Goal: Check status: Check status

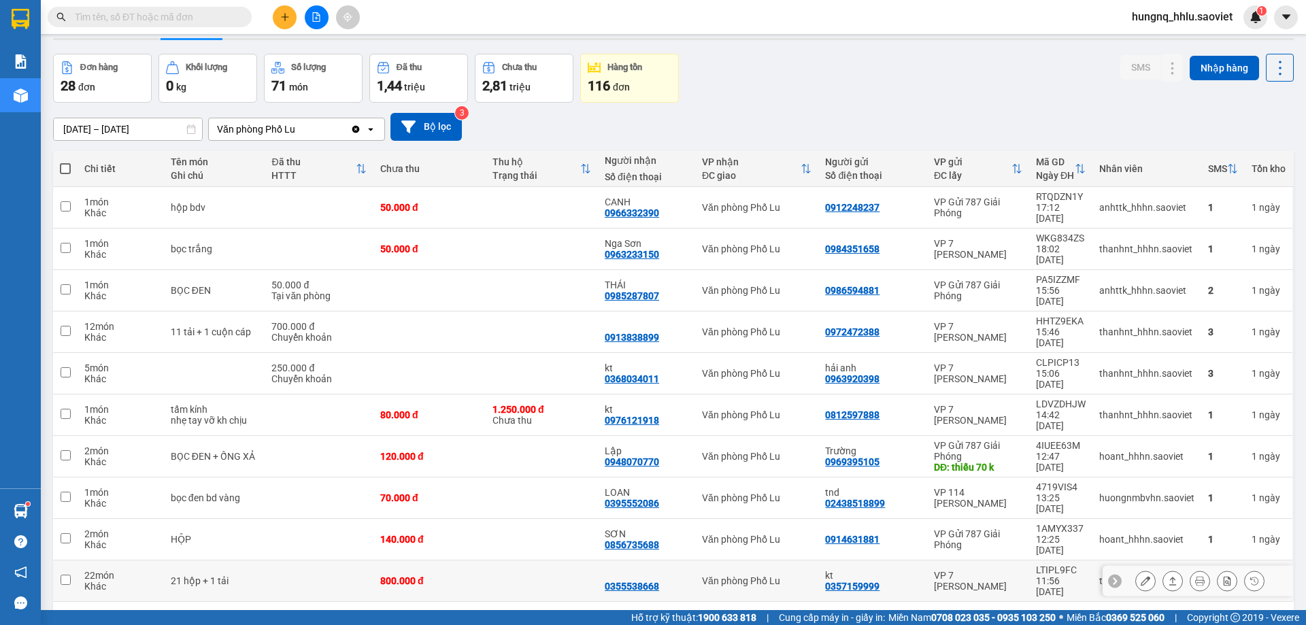
scroll to position [63, 0]
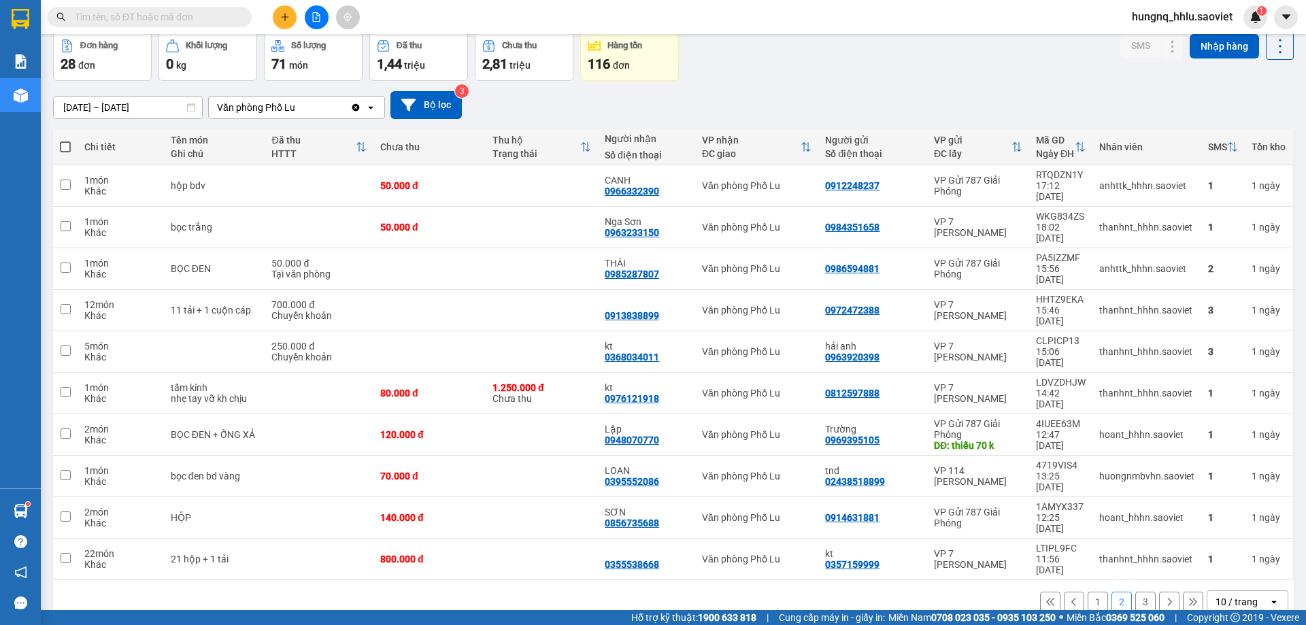
click at [67, 112] on input "[DATE] – [DATE]" at bounding box center [128, 108] width 148 height 22
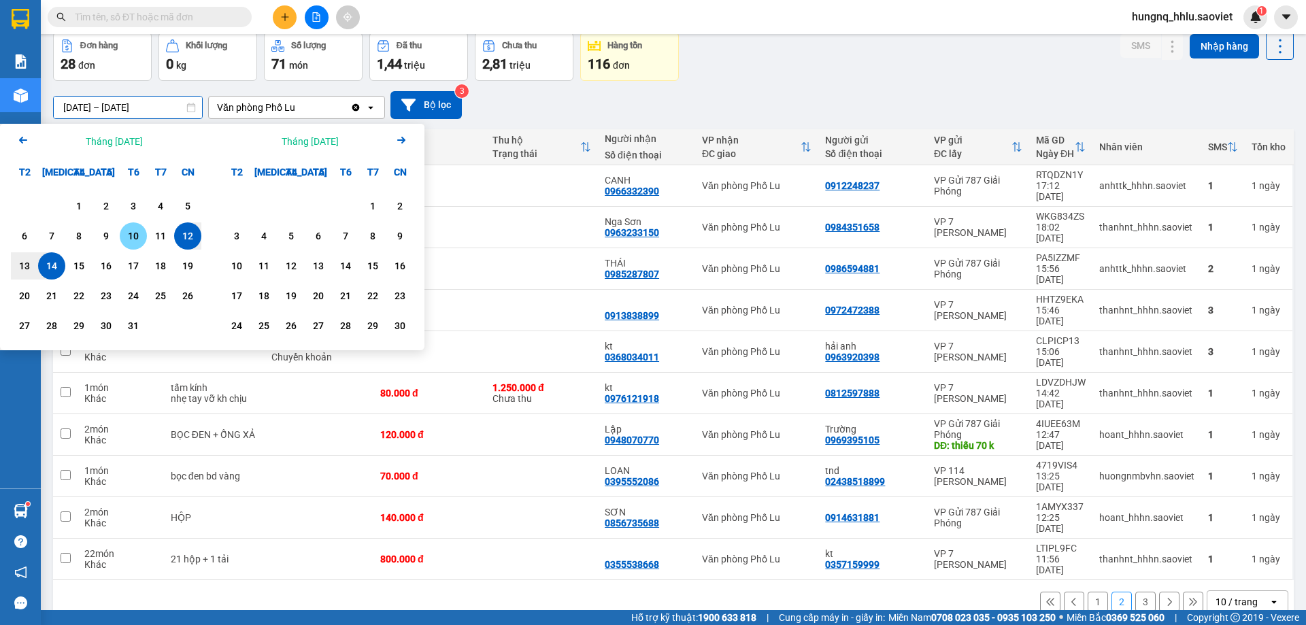
click at [132, 236] on div "10" at bounding box center [133, 236] width 19 height 16
click at [46, 275] on div "14" at bounding box center [51, 265] width 27 height 27
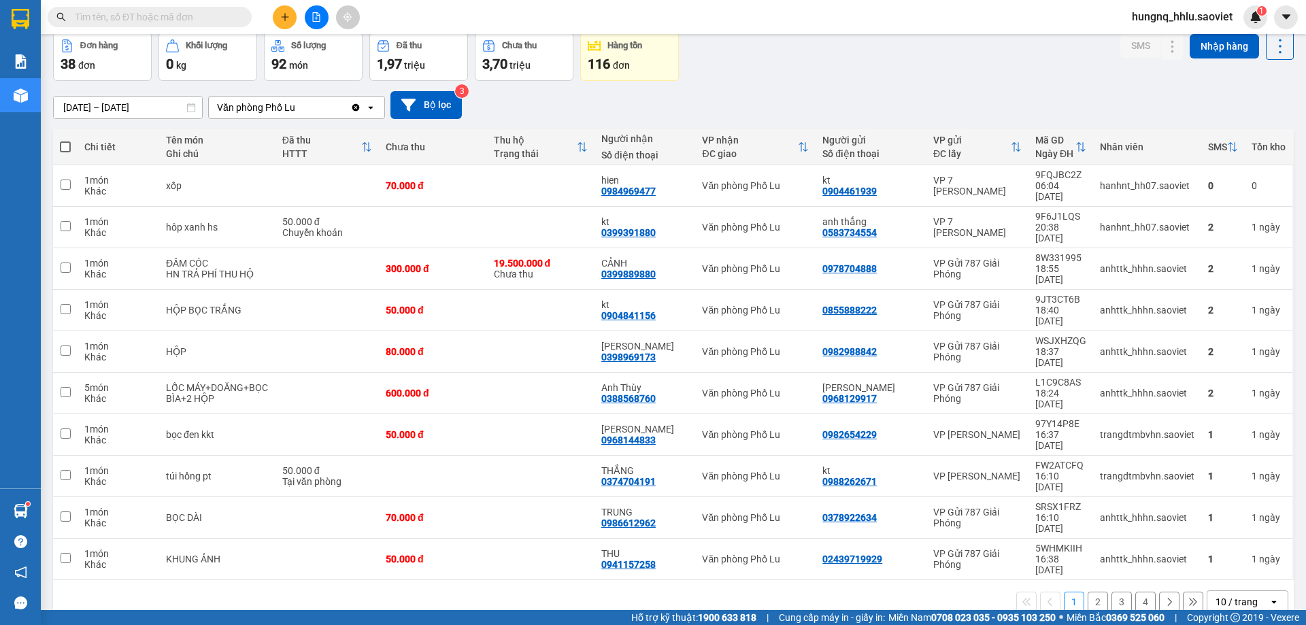
click at [157, 103] on input "[DATE] – [DATE]" at bounding box center [128, 108] width 148 height 22
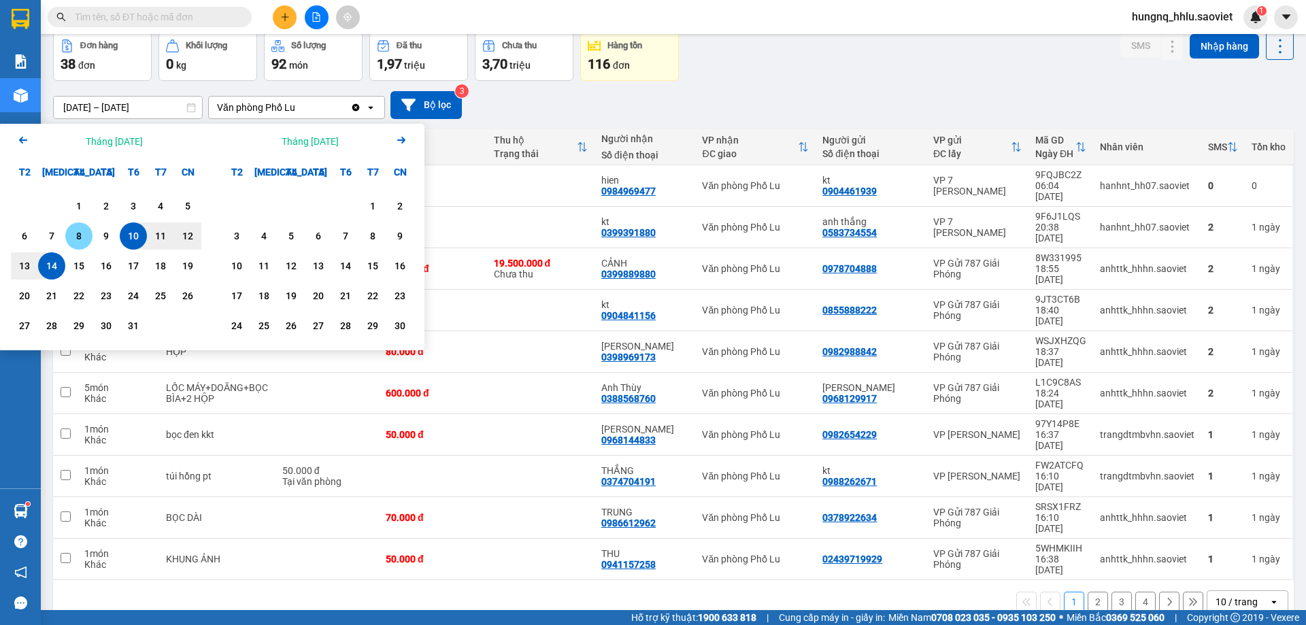
click at [83, 238] on div "8" at bounding box center [78, 236] width 19 height 16
click at [42, 272] on div "14" at bounding box center [51, 266] width 19 height 16
type input "[DATE] – [DATE]"
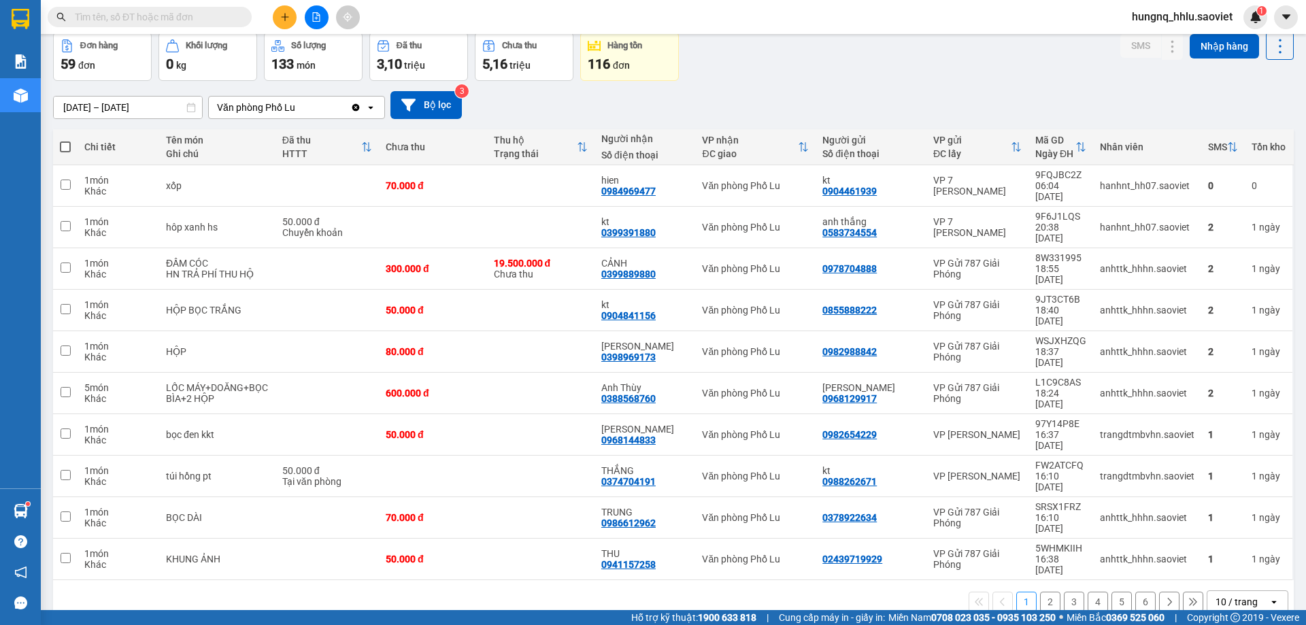
click at [1141, 592] on button "6" at bounding box center [1145, 602] width 20 height 20
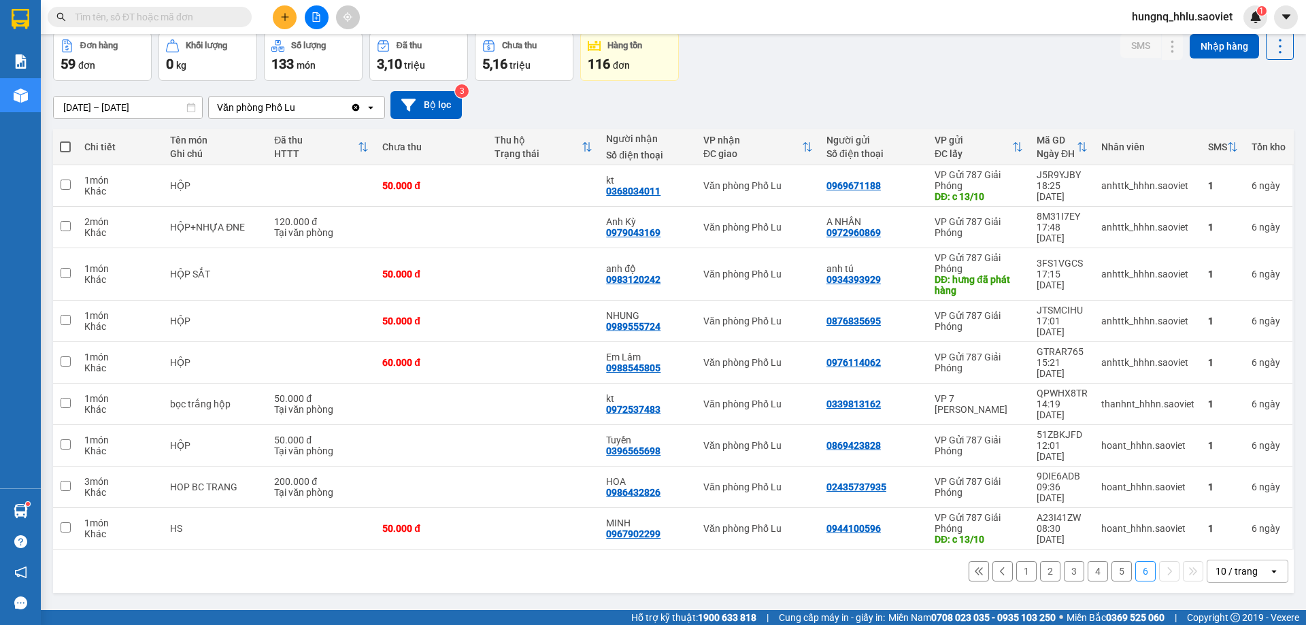
click at [1111, 561] on button "5" at bounding box center [1121, 571] width 20 height 20
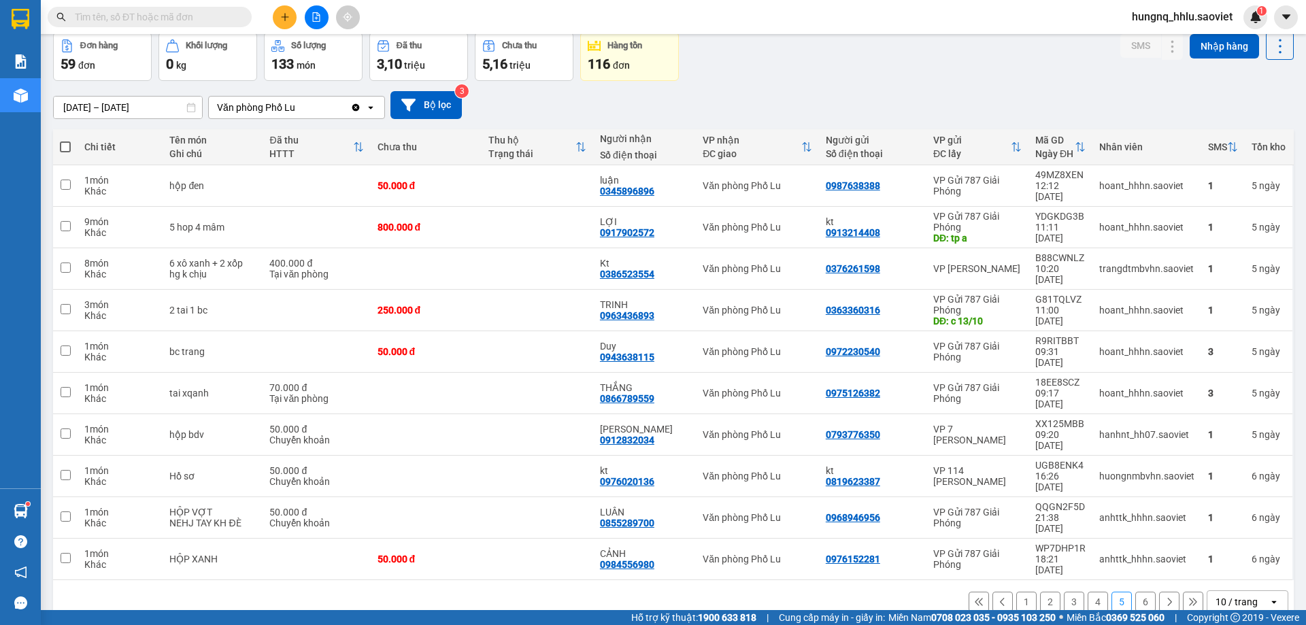
click at [1087, 592] on button "4" at bounding box center [1097, 602] width 20 height 20
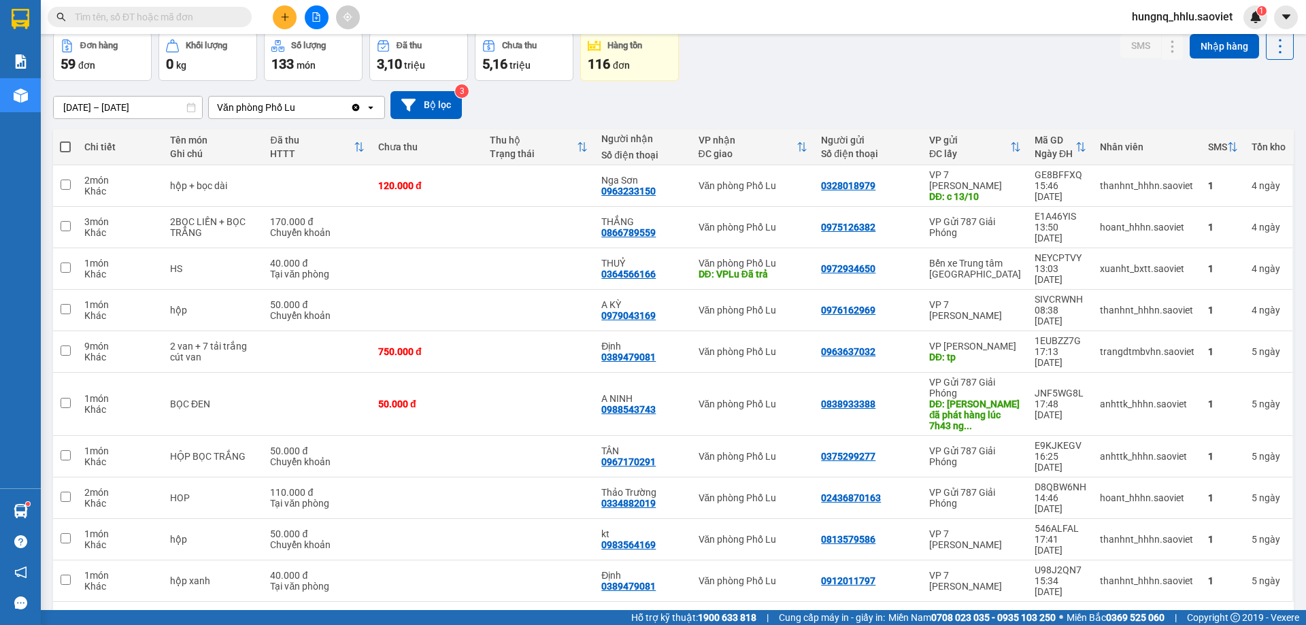
click at [1064, 613] on button "3" at bounding box center [1074, 623] width 20 height 20
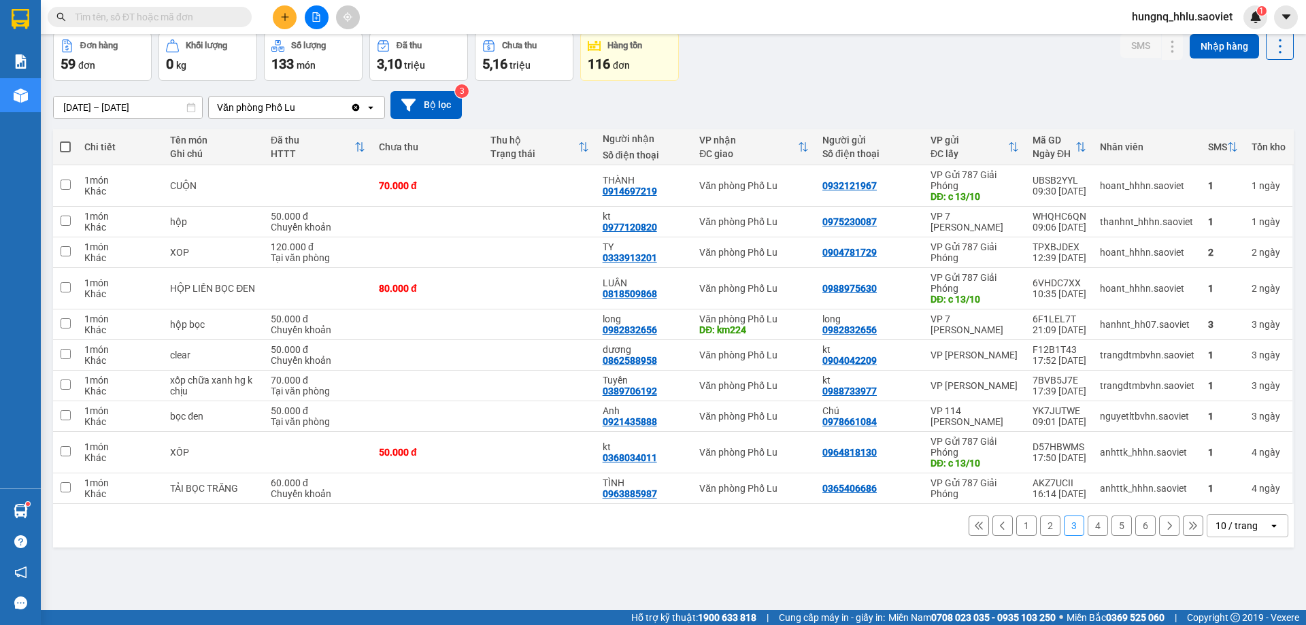
click at [1040, 535] on button "2" at bounding box center [1050, 526] width 20 height 20
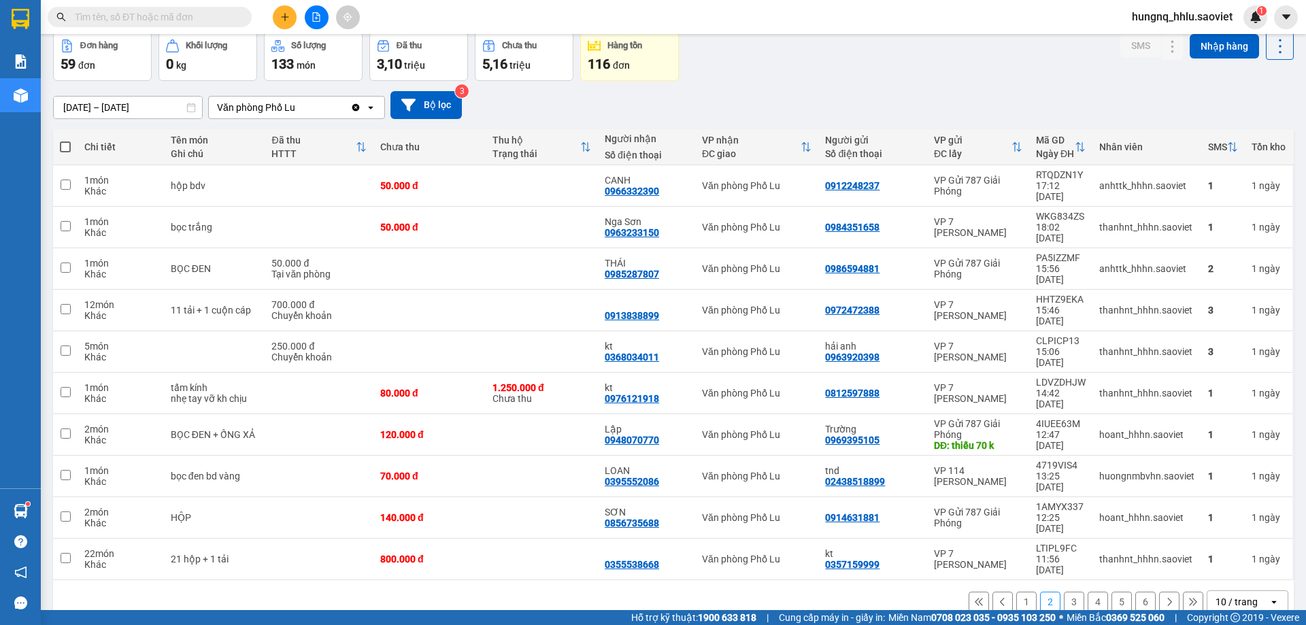
click at [1016, 592] on button "1" at bounding box center [1026, 602] width 20 height 20
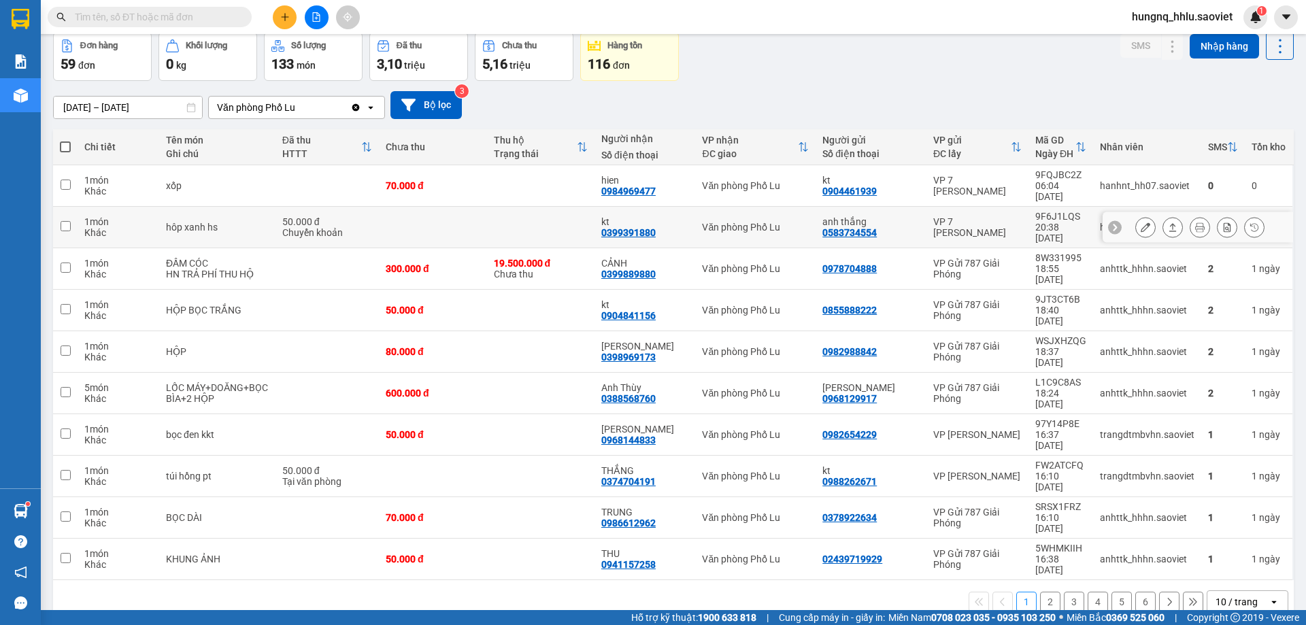
scroll to position [0, 0]
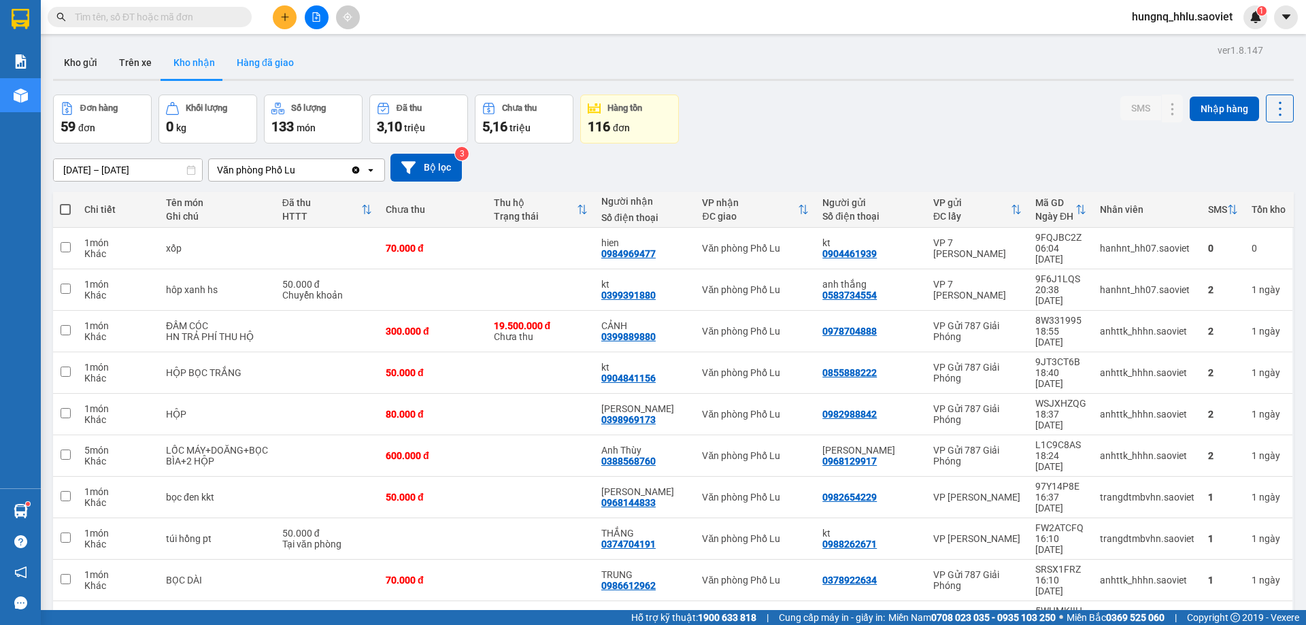
click at [278, 64] on button "Hàng đã giao" at bounding box center [265, 62] width 79 height 33
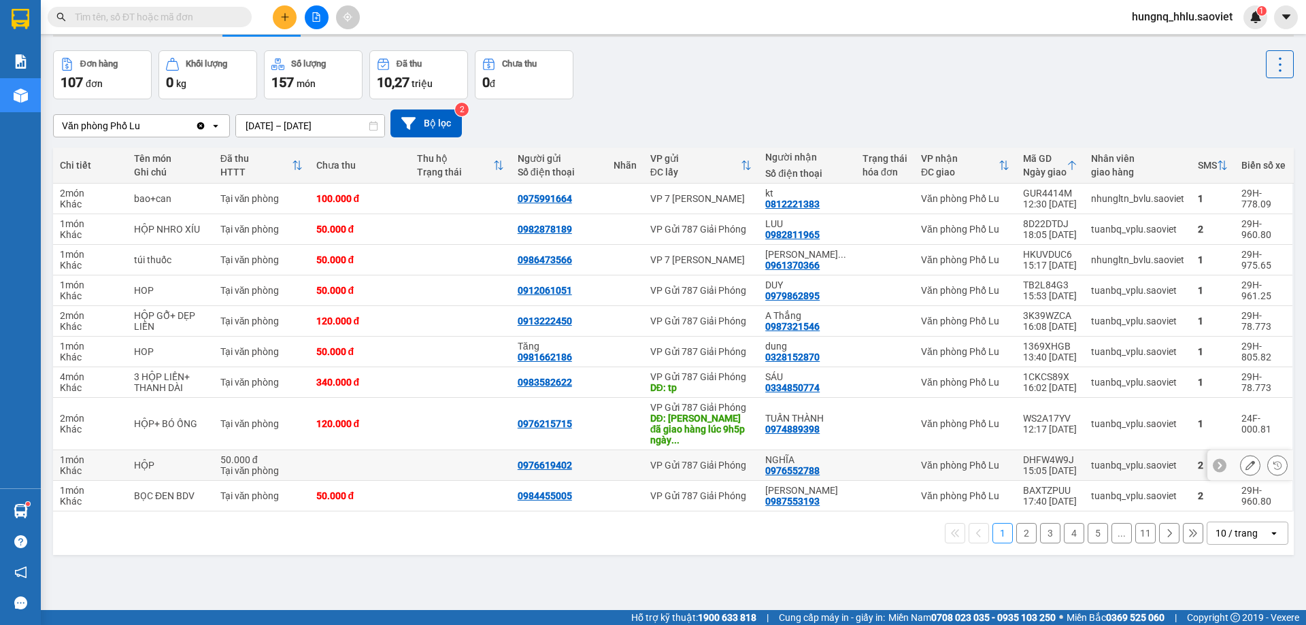
scroll to position [63, 0]
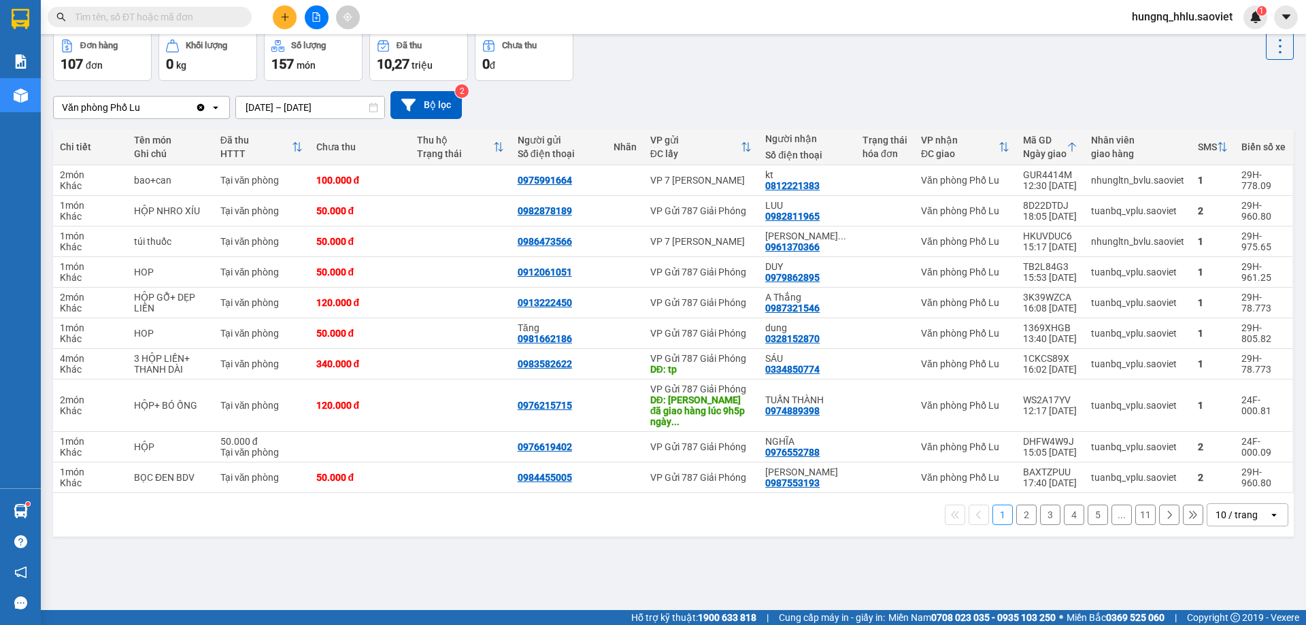
click at [1023, 511] on button "2" at bounding box center [1026, 515] width 20 height 20
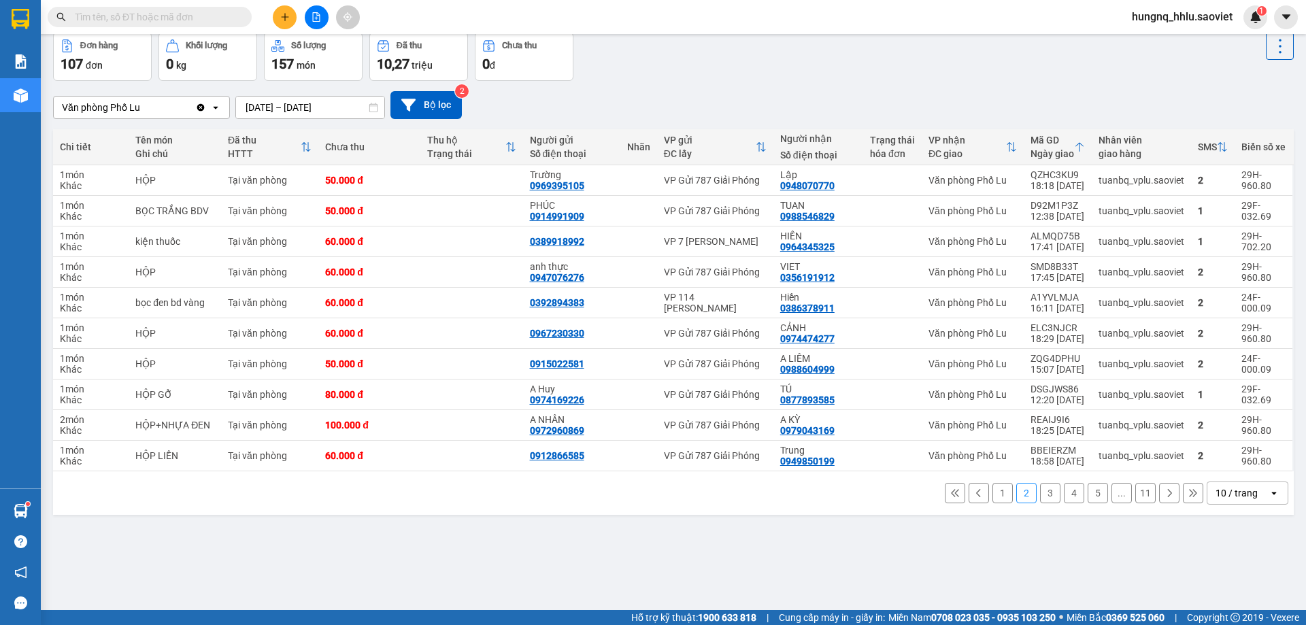
click at [1043, 494] on button "3" at bounding box center [1050, 493] width 20 height 20
